Goal: Task Accomplishment & Management: Use online tool/utility

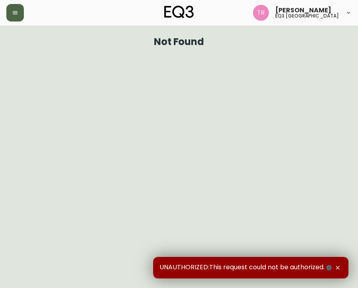
click at [13, 14] on icon "button" at bounding box center [15, 13] width 6 height 6
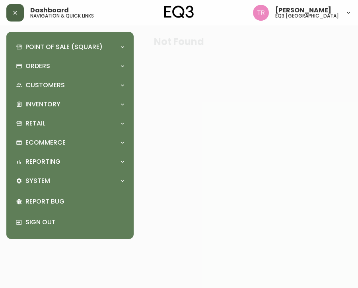
click at [58, 56] on div "Point of Sale (Square) Payments Virtual Terminal Transactions Search Terminals …" at bounding box center [70, 135] width 115 height 194
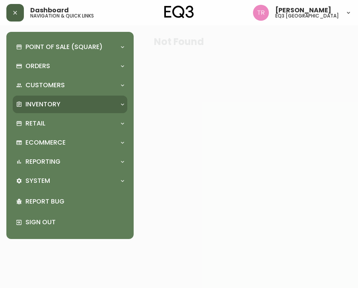
click at [68, 99] on div "Inventory" at bounding box center [70, 103] width 115 height 17
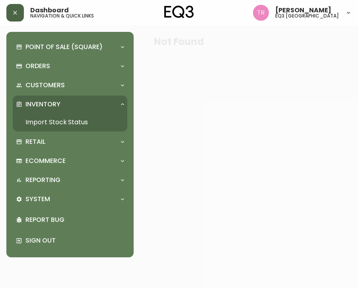
click at [64, 117] on link "Import Stock Status" at bounding box center [70, 122] width 115 height 18
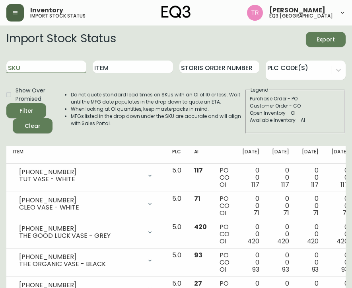
click at [73, 67] on input "SKU" at bounding box center [46, 66] width 80 height 13
paste input "7050-347-16-A"
click at [31, 111] on div "Filter" at bounding box center [26, 111] width 14 height 10
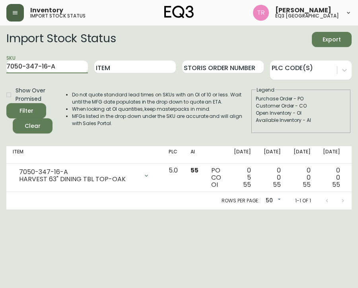
drag, startPoint x: 66, startPoint y: 68, endPoint x: -30, endPoint y: -67, distance: 165.8
click at [0, 0] on html "Inventory import stock status [PERSON_NAME] eq3 [GEOGRAPHIC_DATA] Import Stock …" at bounding box center [179, 104] width 358 height 209
paste input "B"
type input "7050-347-16-B"
click at [31, 106] on div "Filter" at bounding box center [26, 111] width 14 height 10
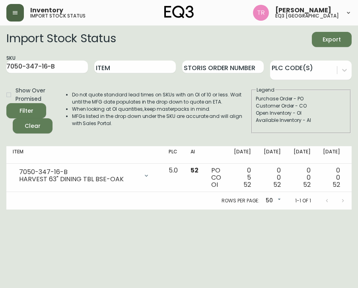
click at [43, 101] on span "Show Over Promised" at bounding box center [33, 94] width 34 height 17
click at [16, 101] on input "Show Over Promised" at bounding box center [9, 95] width 14 height 14
checkbox input "true"
